Goal: Obtain resource: Download file/media

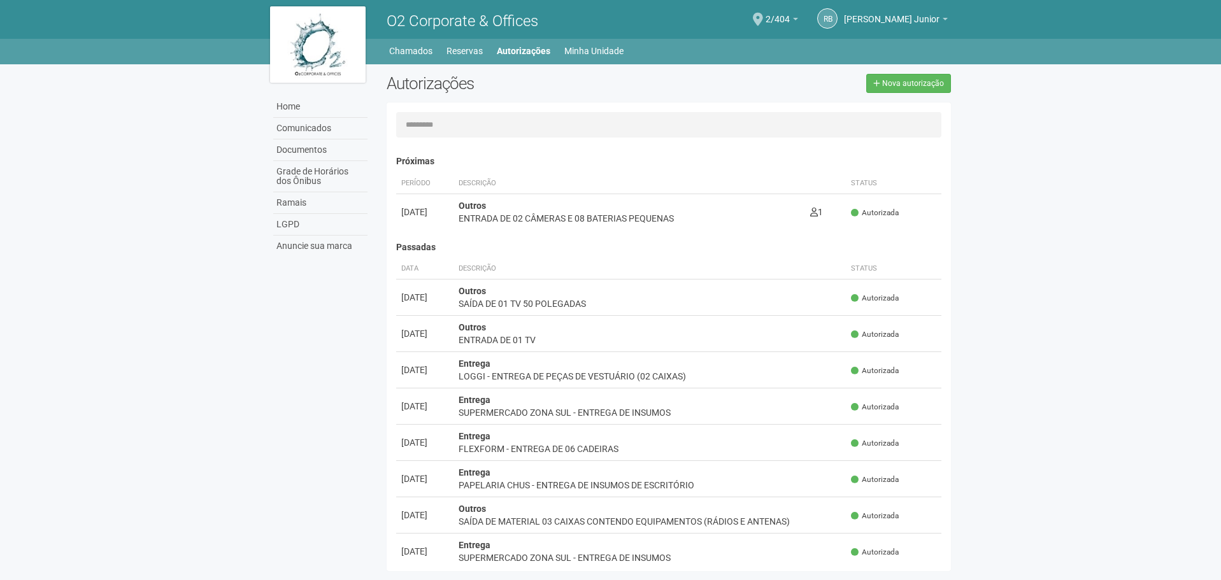
scroll to position [20, 0]
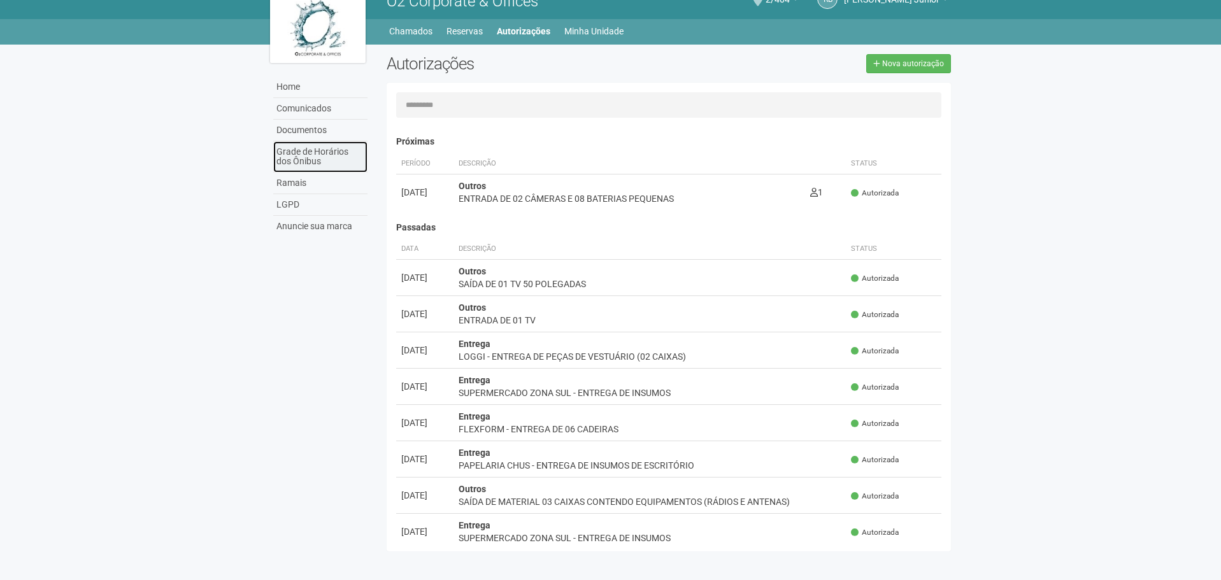
click at [316, 150] on link "Grade de Horários dos Ônibus" at bounding box center [320, 156] width 94 height 31
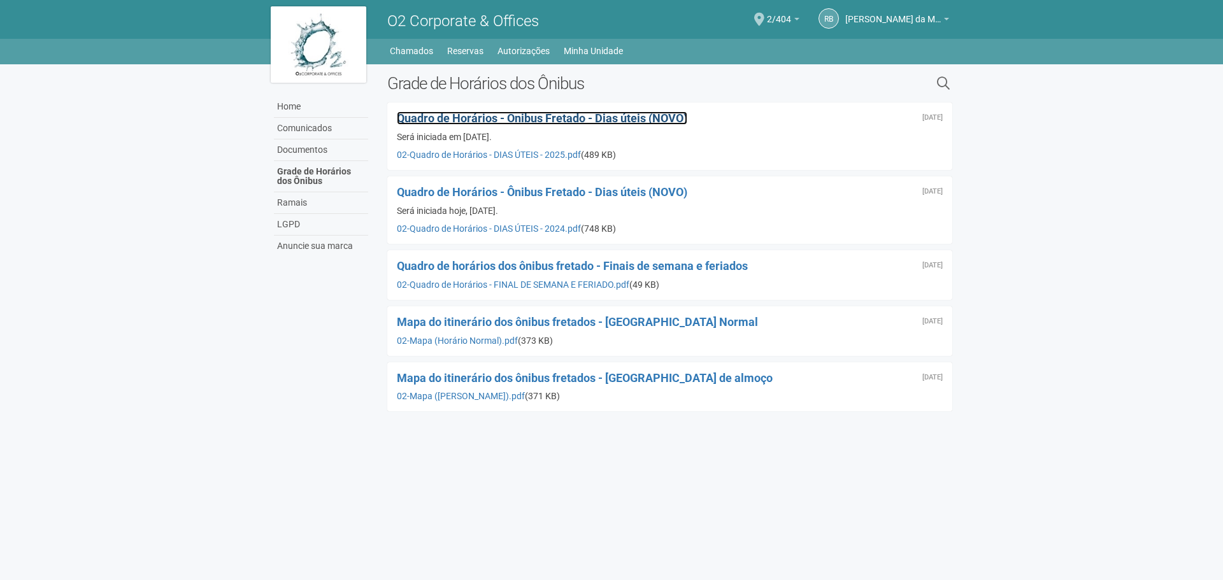
click at [550, 118] on span "Quadro de Horários - Ônibus Fretado - Dias úteis (NOVO)" at bounding box center [542, 117] width 290 height 13
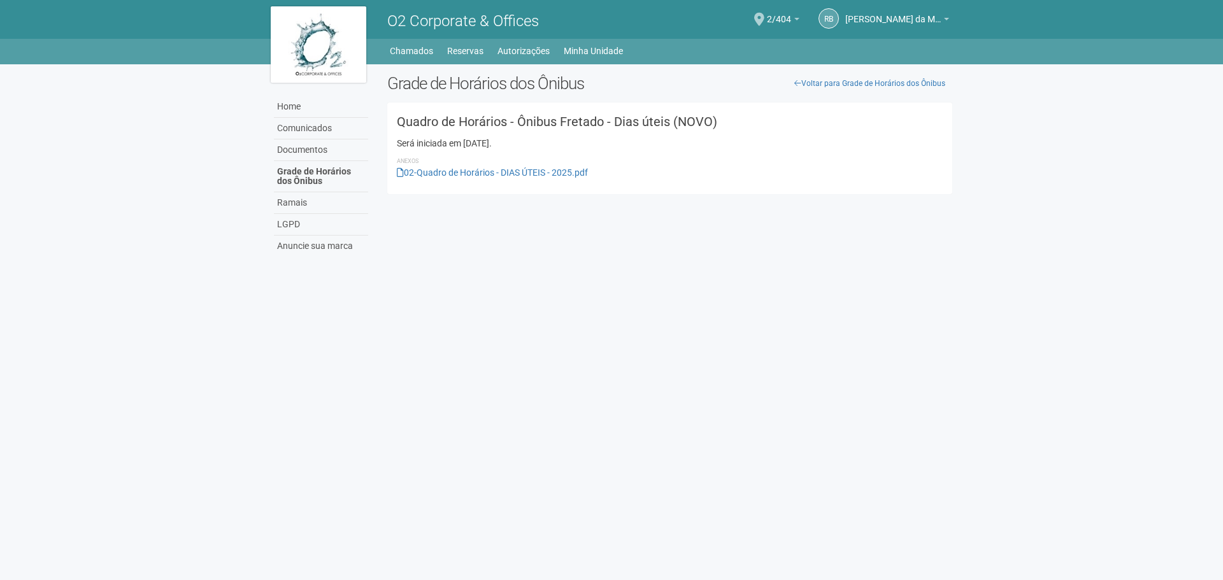
click at [534, 124] on h3 "Quadro de Horários - Ônibus Fretado - Dias úteis (NOVO)" at bounding box center [670, 121] width 546 height 13
click at [525, 166] on li "Anexos" at bounding box center [670, 160] width 546 height 11
click at [522, 177] on link "02-Quadro de Horários - DIAS ÚTEIS - 2025.pdf" at bounding box center [492, 173] width 191 height 10
